Goal: Task Accomplishment & Management: Use online tool/utility

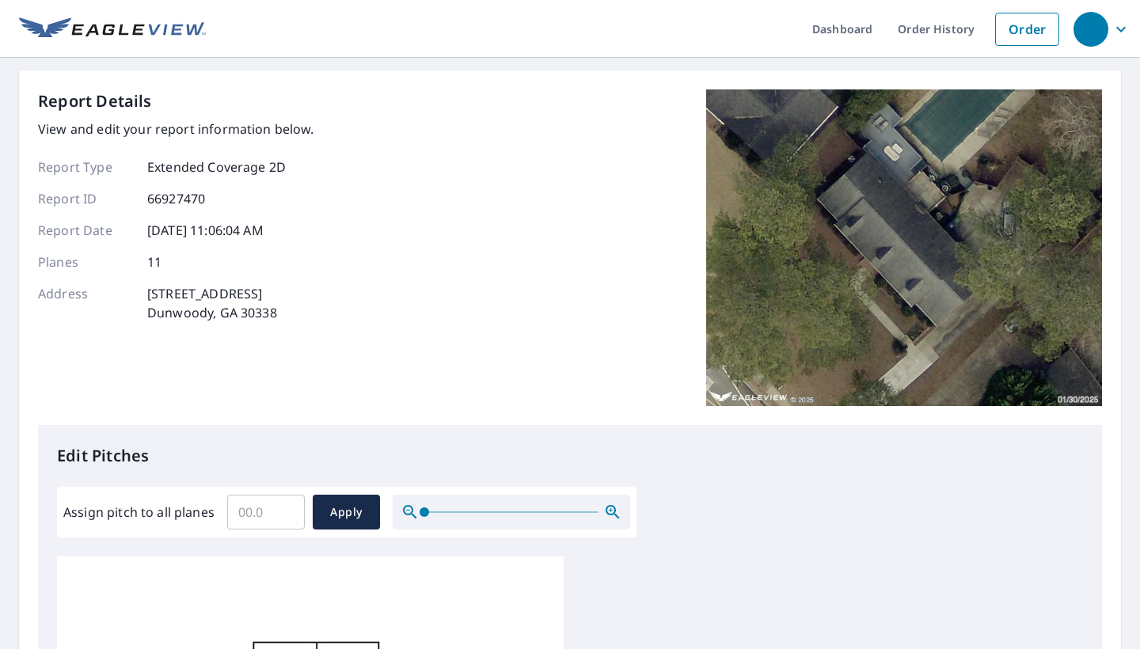
click at [263, 513] on input "Assign pitch to all planes" at bounding box center [266, 512] width 78 height 44
type input "9"
click at [351, 511] on span "Apply" at bounding box center [346, 513] width 42 height 20
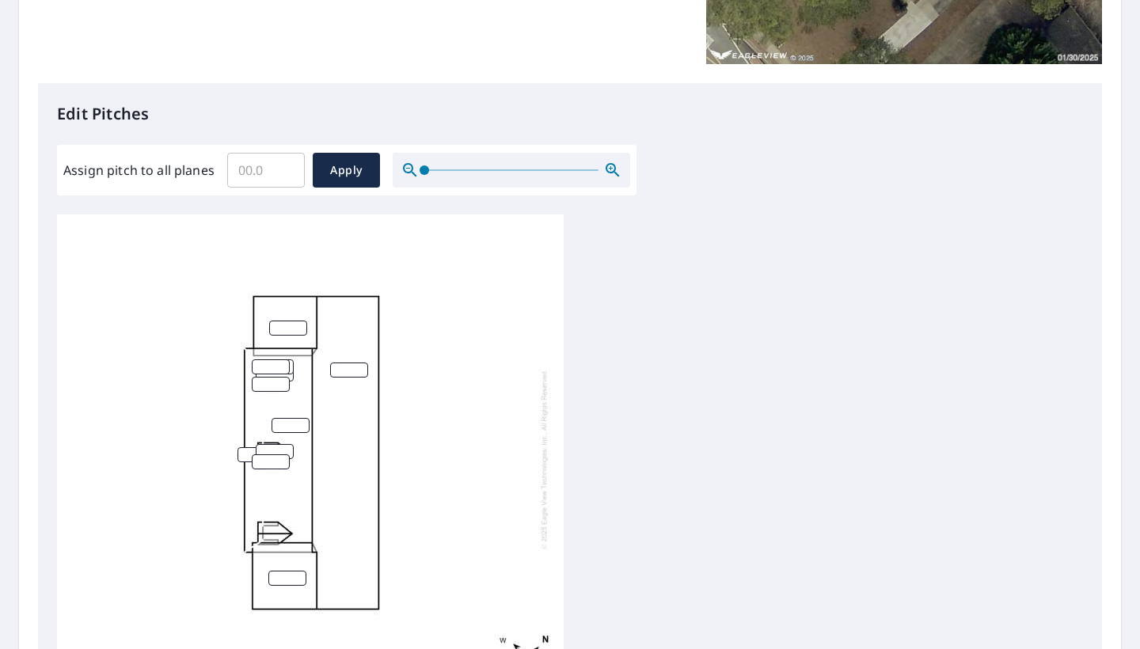
scroll to position [340, 0]
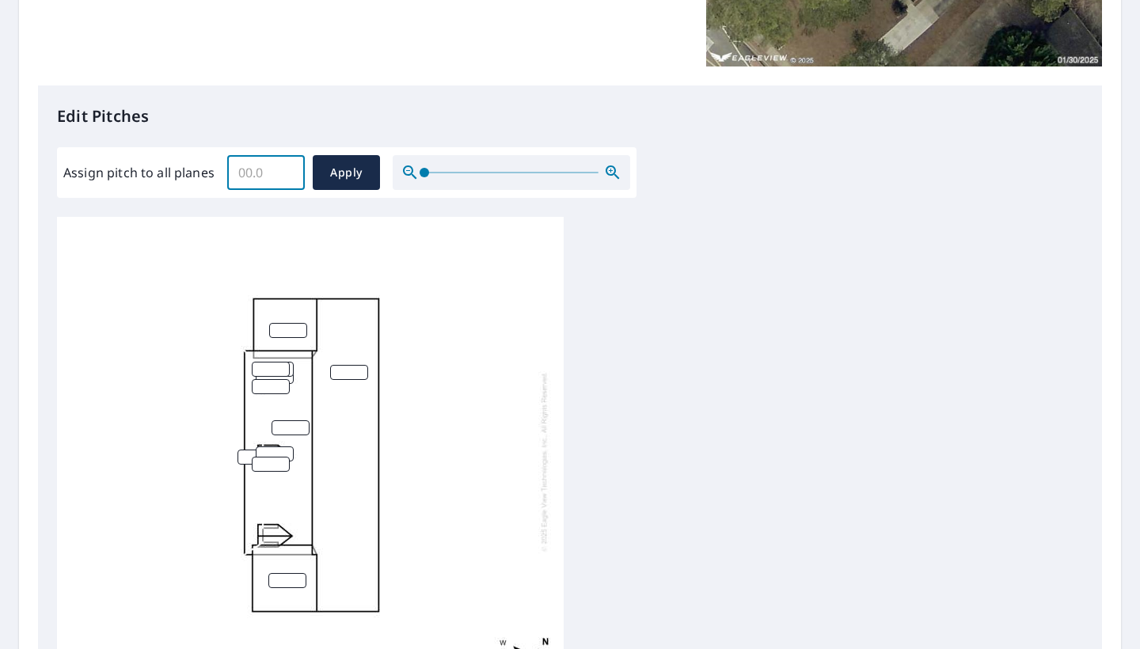
click at [271, 176] on input "Assign pitch to all planes" at bounding box center [266, 172] width 78 height 44
type input "9"
click at [339, 176] on span "Apply" at bounding box center [346, 173] width 42 height 20
type input "9"
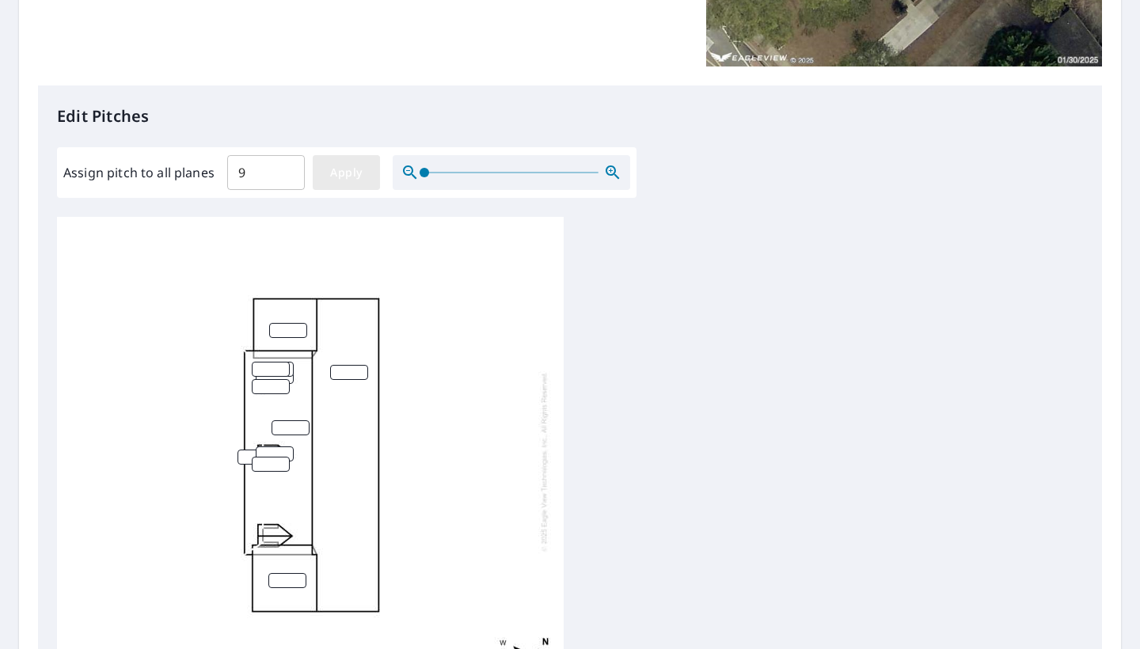
type input "9"
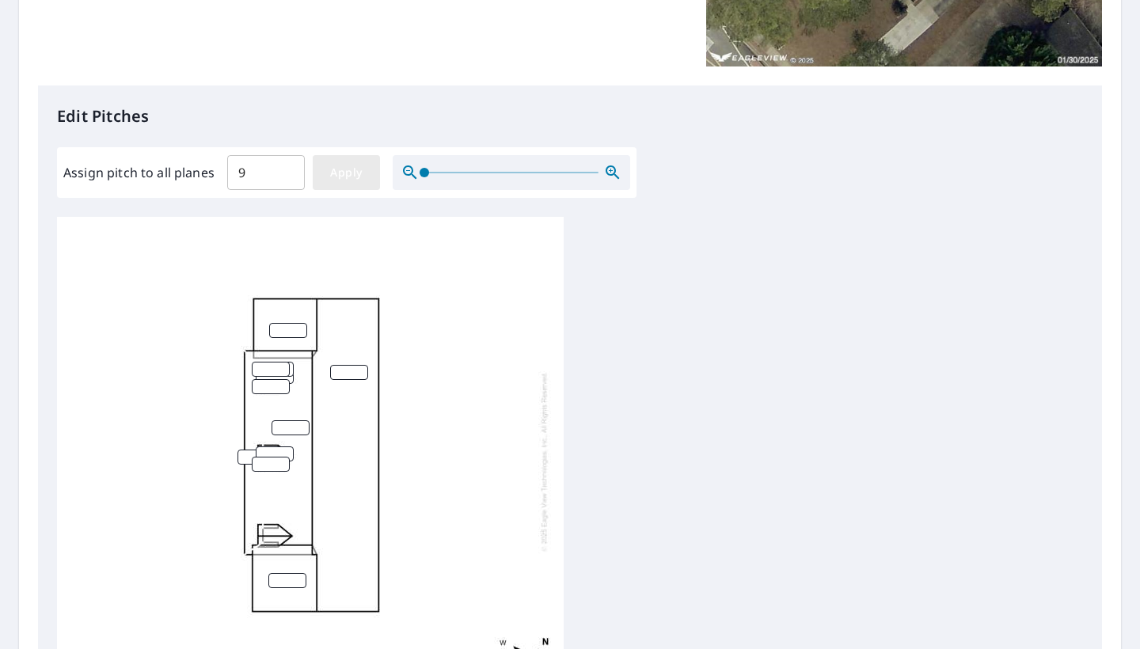
type input "9"
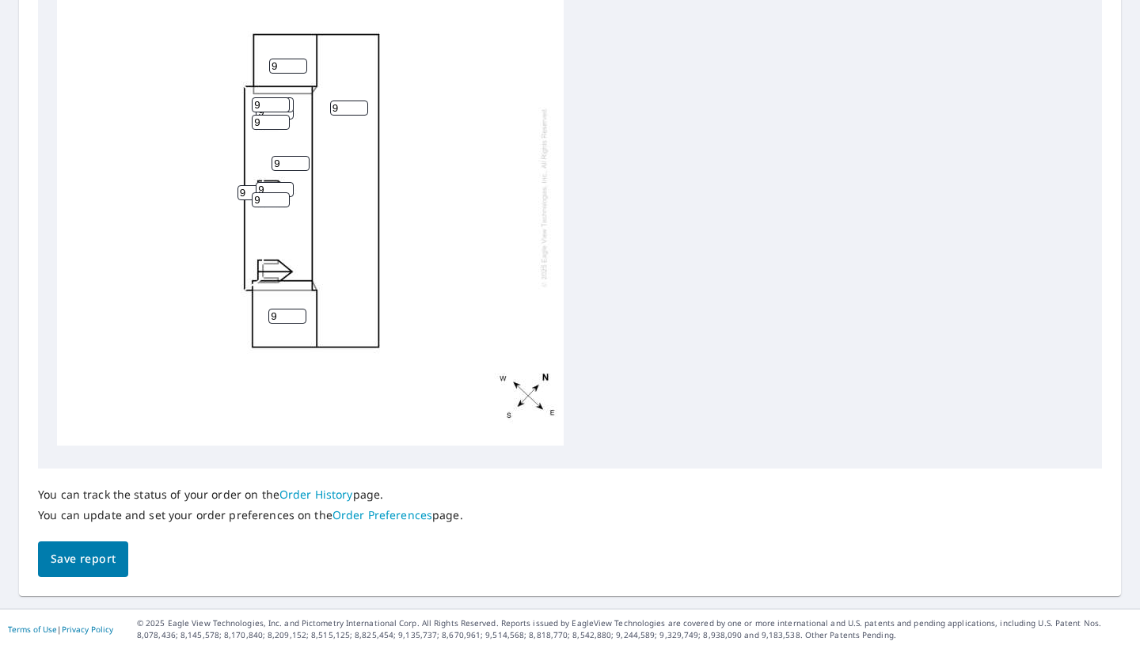
scroll to position [603, 0]
click at [76, 556] on span "Save report" at bounding box center [83, 560] width 65 height 20
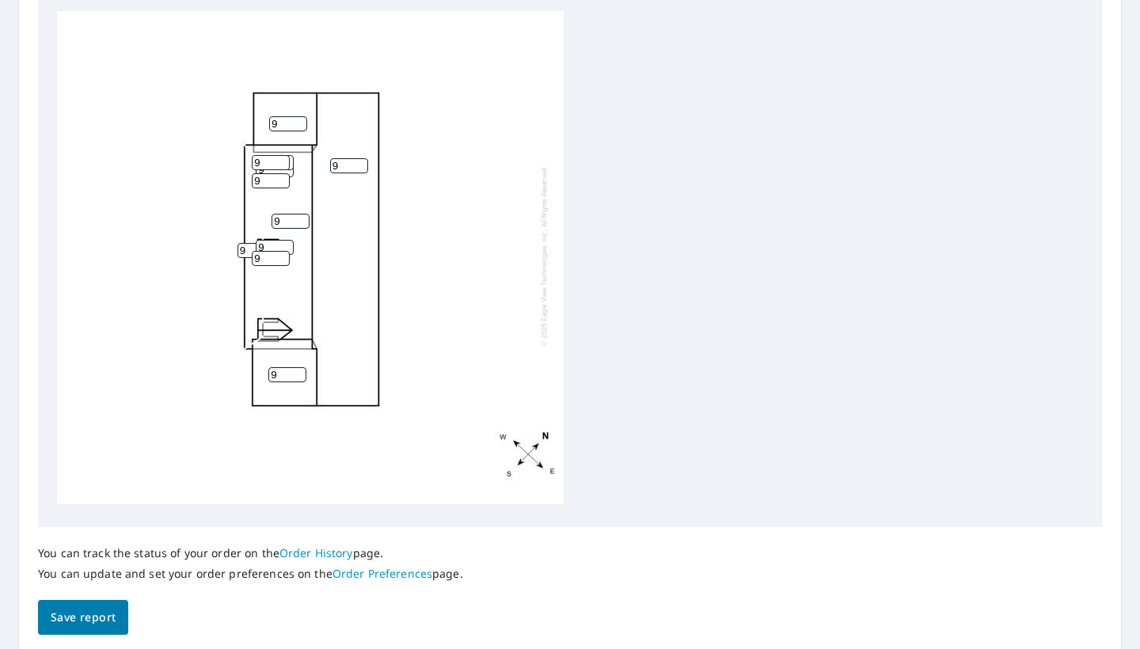
scroll to position [0, 0]
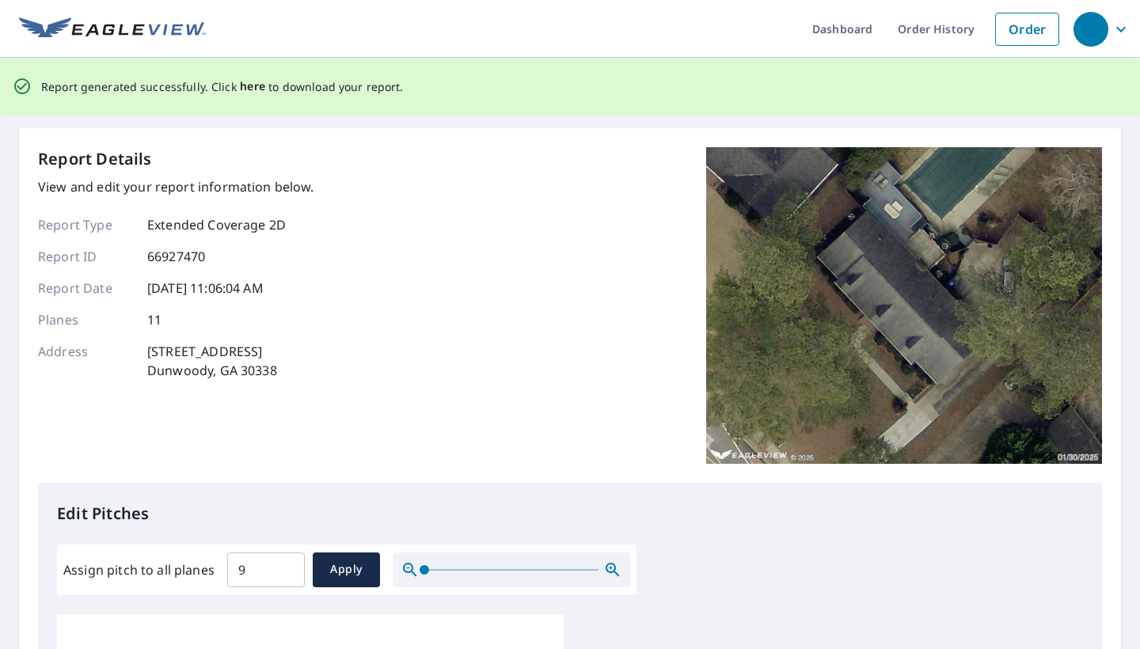
drag, startPoint x: 404, startPoint y: 19, endPoint x: 249, endPoint y: 89, distance: 170.8
click at [249, 89] on span "here" at bounding box center [253, 87] width 26 height 20
